Goal: Task Accomplishment & Management: Complete application form

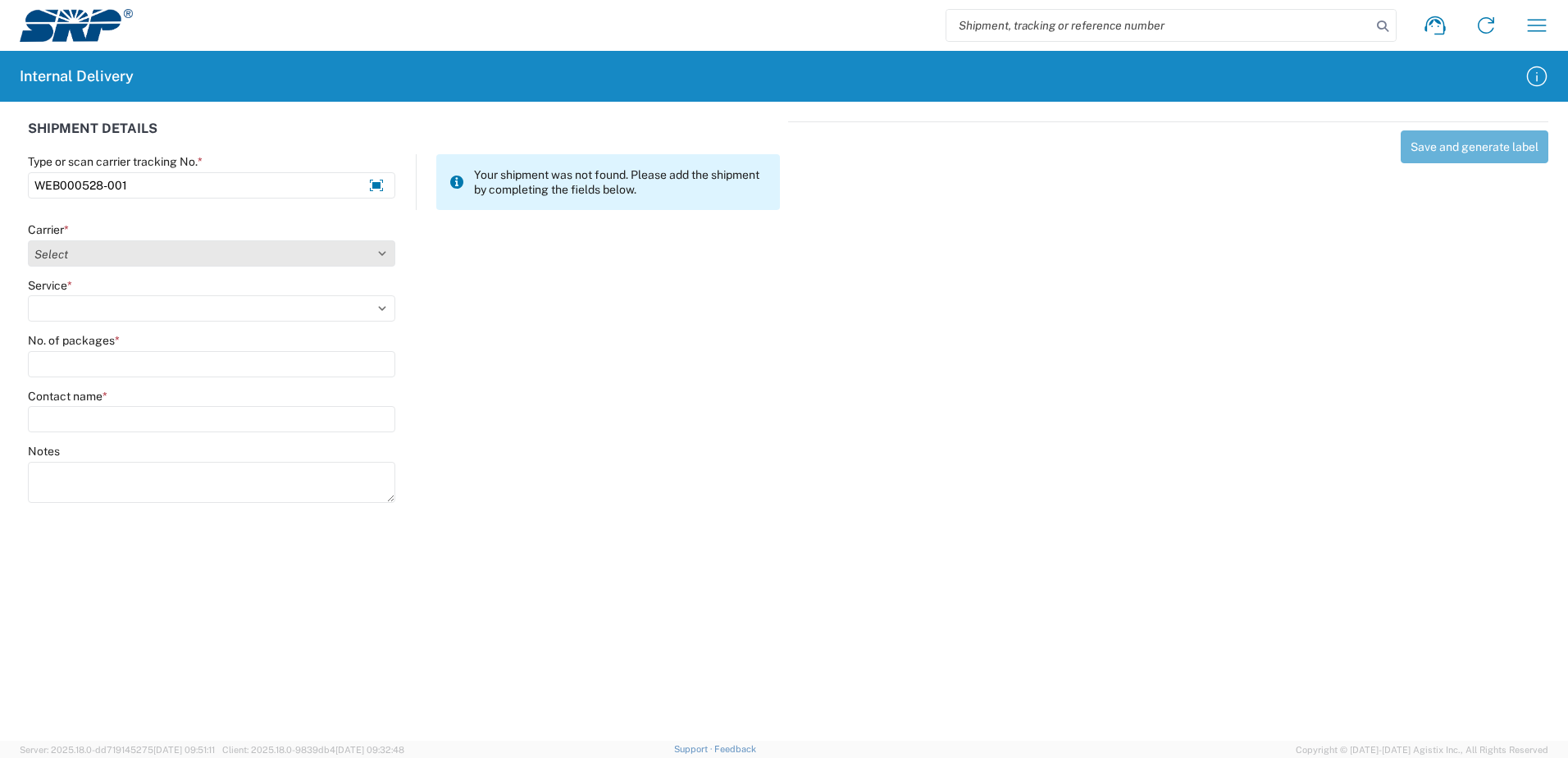
type input "WEB000528-001"
click at [382, 254] on select "Select Amazon Logistics ATI Trucking BC Dimerco Logistics Empire Southwest FedE…" at bounding box center [211, 253] width 367 height 26
select select "18714"
click at [28, 241] on select "Select Amazon Logistics ATI Trucking BC Dimerco Logistics Empire Southwest FedE…" at bounding box center [211, 253] width 367 height 26
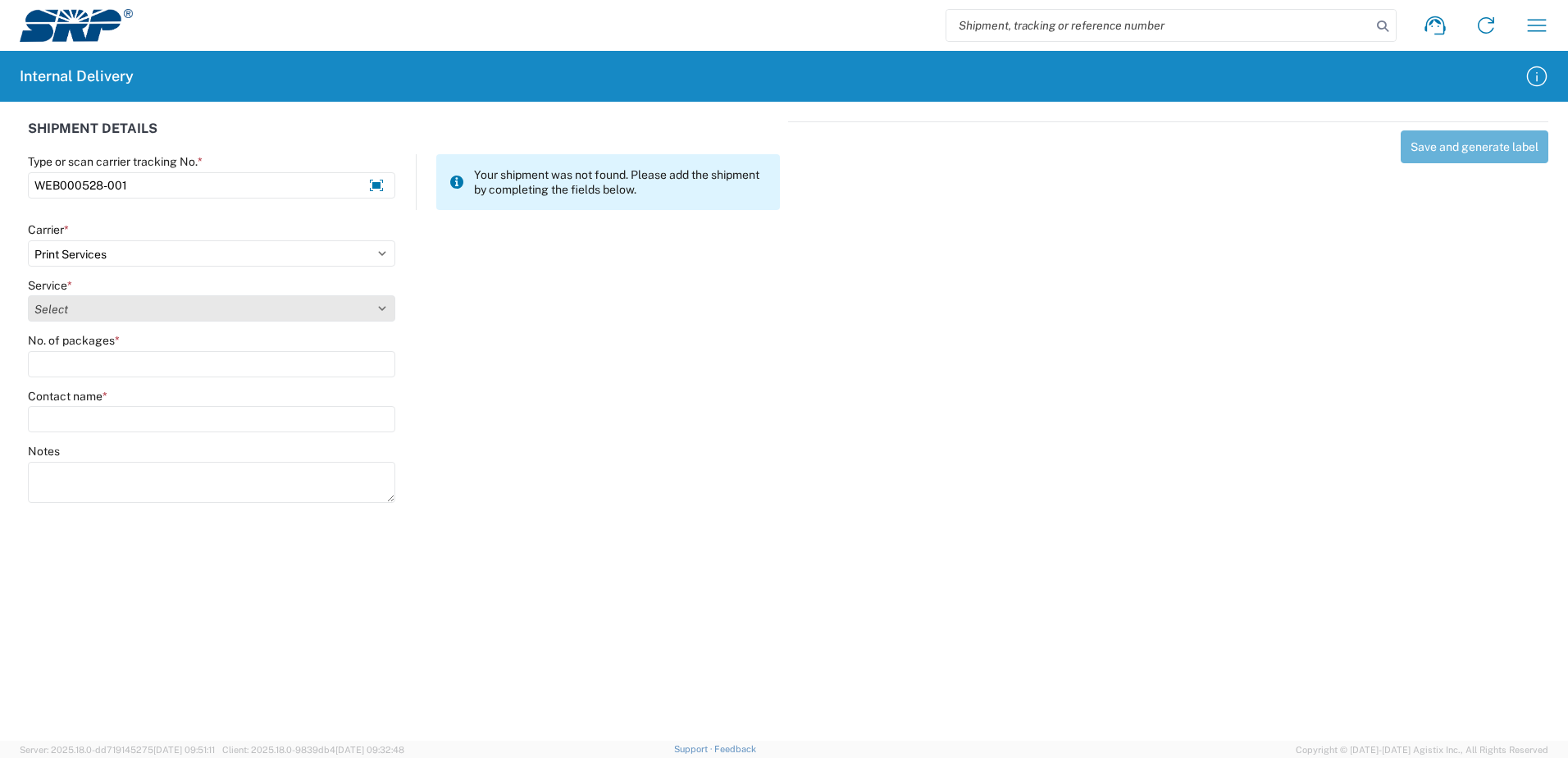
click at [380, 308] on select "Select Ground Inter-office" at bounding box center [211, 308] width 367 height 26
select select "35764"
click at [28, 295] on select "Select Ground Inter-office" at bounding box center [211, 308] width 367 height 26
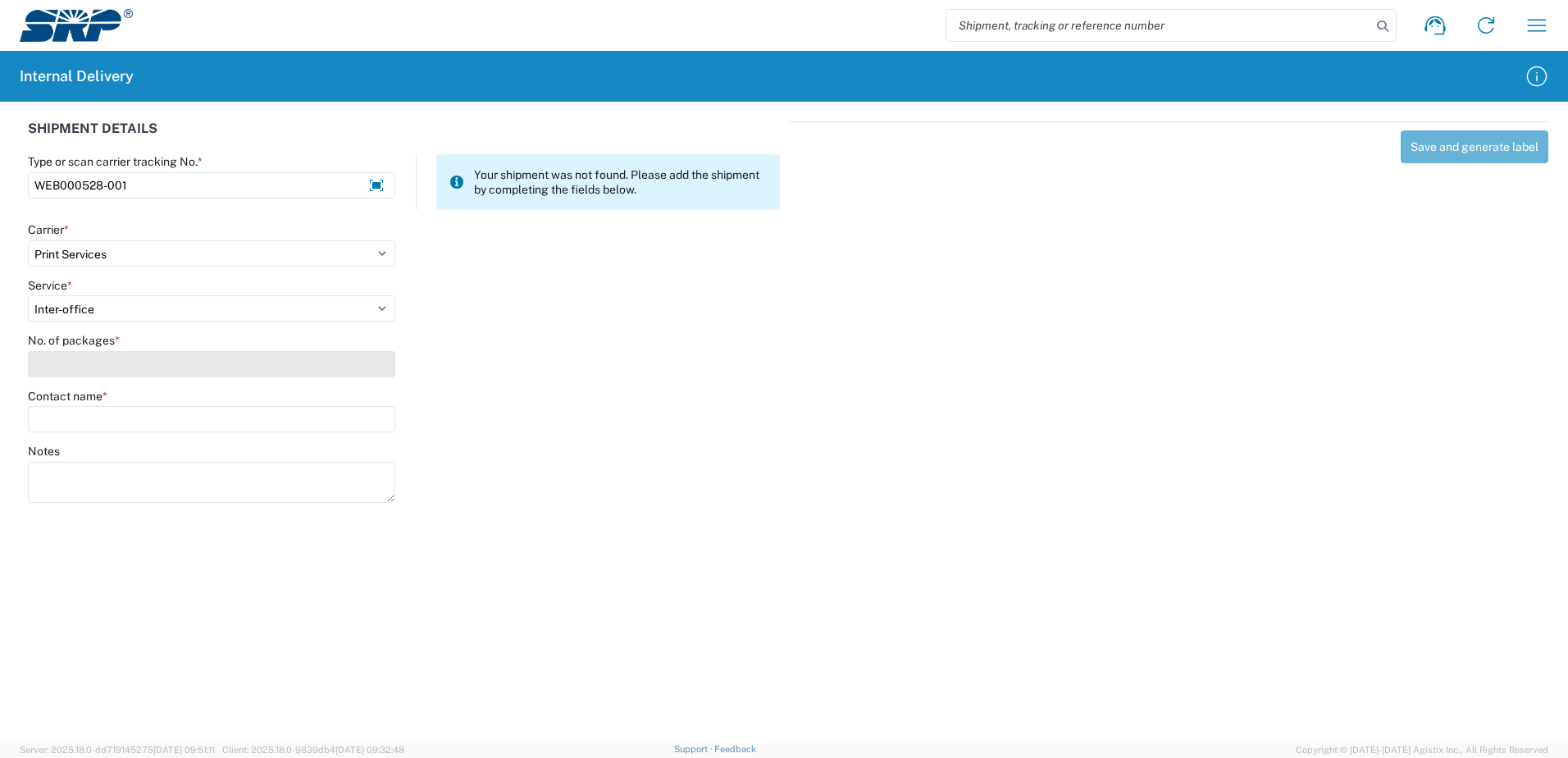
click at [357, 362] on input "No. of packages *" at bounding box center [211, 364] width 367 height 26
type input "1"
click at [336, 410] on input "Contact name *" at bounding box center [211, 419] width 367 height 26
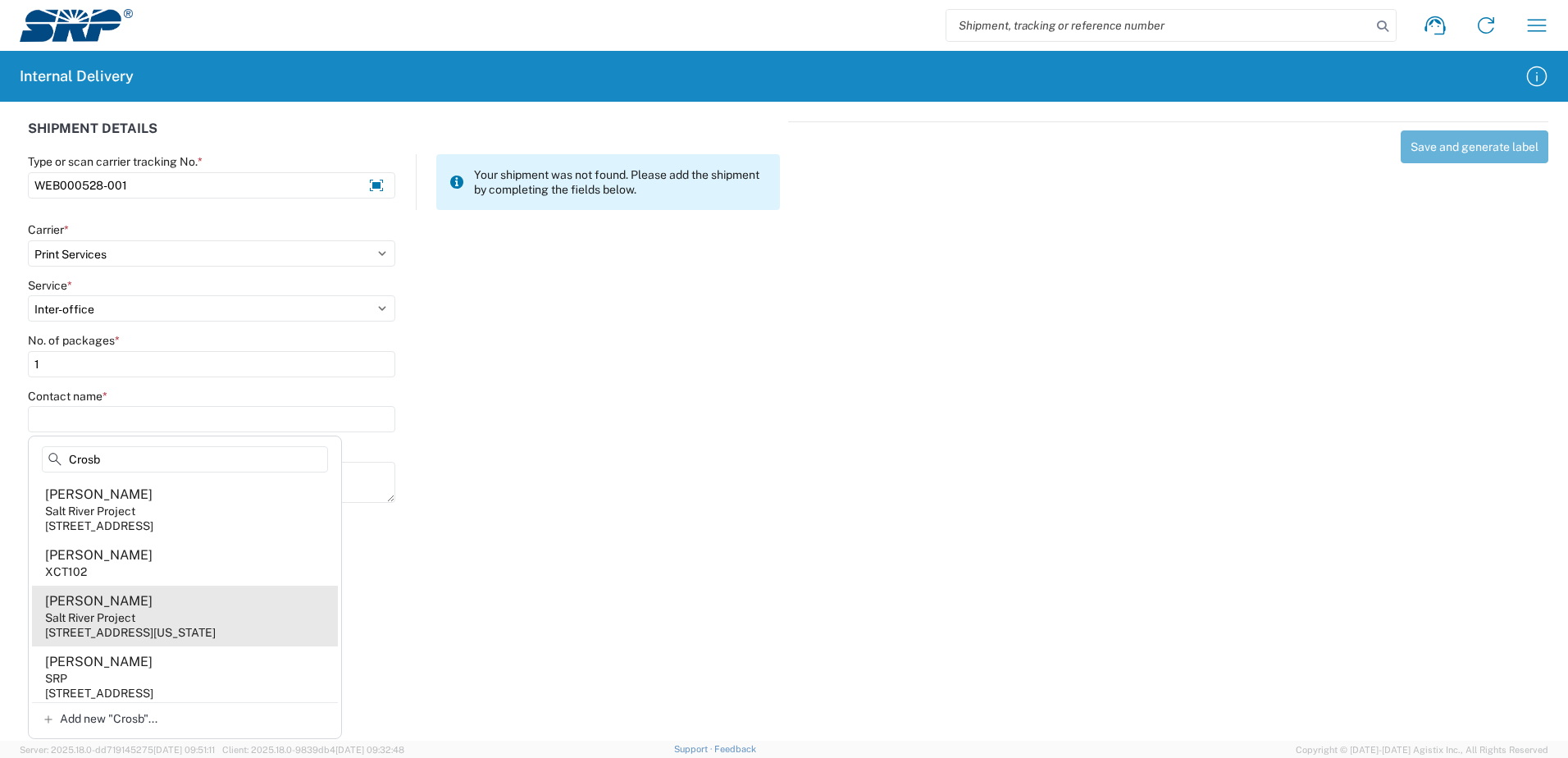
type input "Crosb"
click at [129, 615] on div "Salt River Project" at bounding box center [89, 617] width 90 height 14
type input "[PERSON_NAME]"
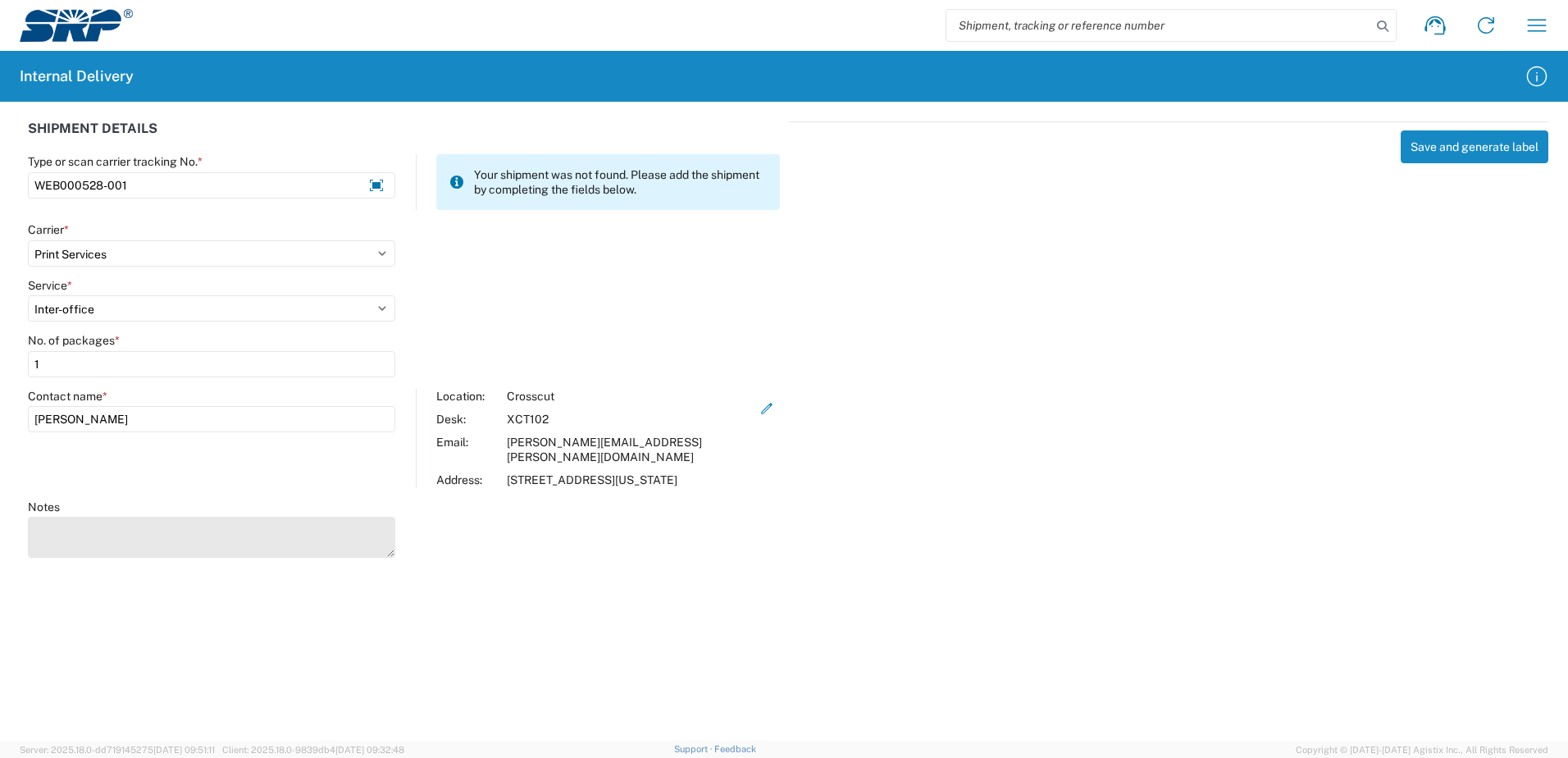
click at [122, 528] on textarea "Notes" at bounding box center [211, 537] width 367 height 41
type textarea "Emergency Facility Coordinates Map"
click at [1470, 157] on button "Save and generate label" at bounding box center [1474, 146] width 148 height 33
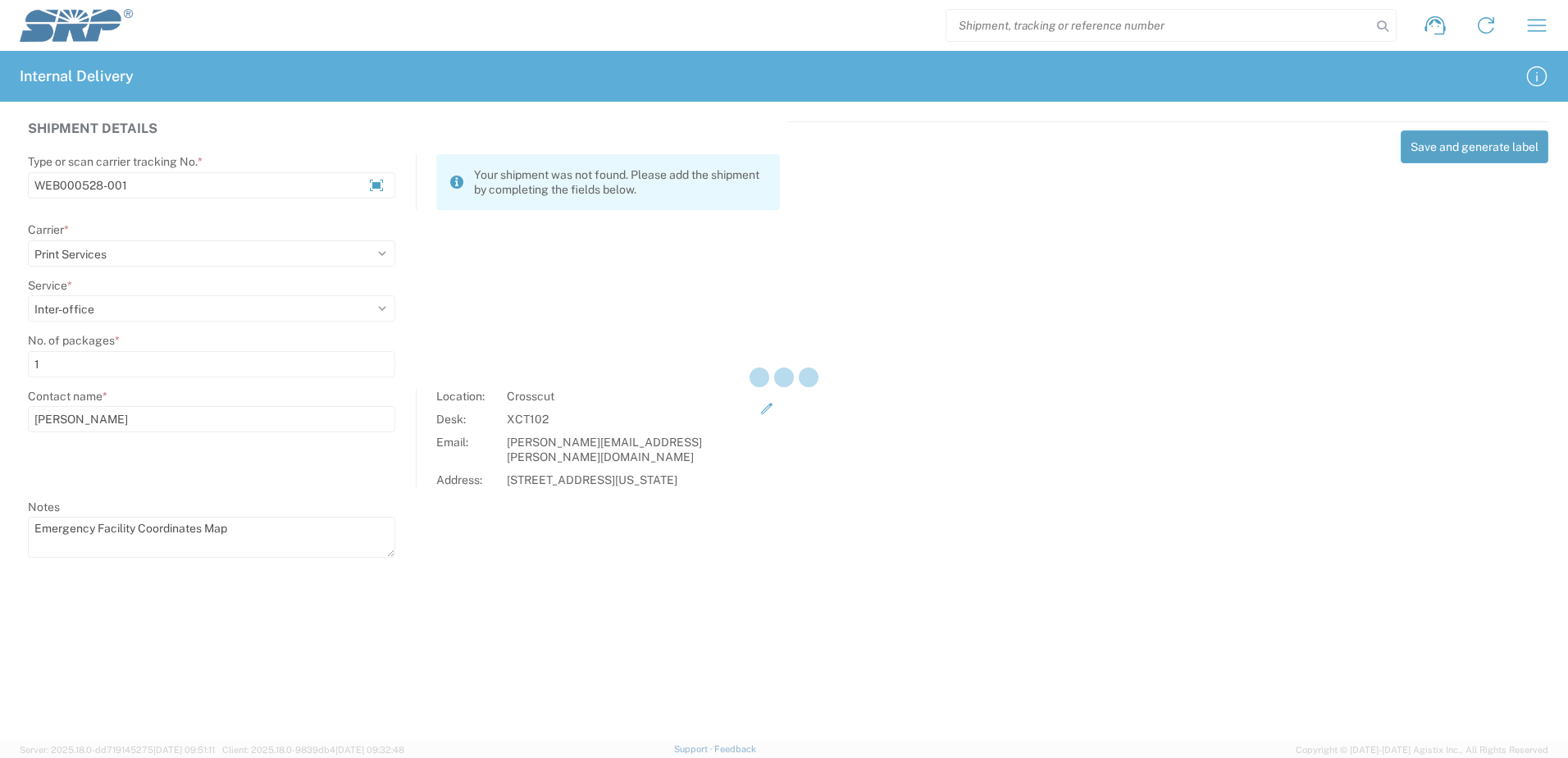
select select
